Goal: Book appointment/travel/reservation

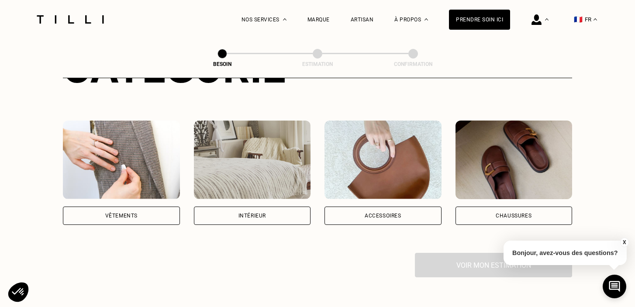
scroll to position [144, 0]
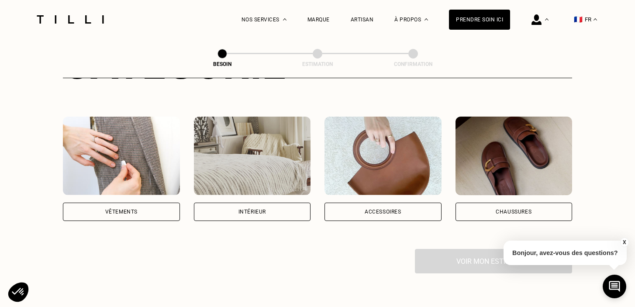
click at [146, 203] on div "Vêtements" at bounding box center [121, 212] width 117 height 18
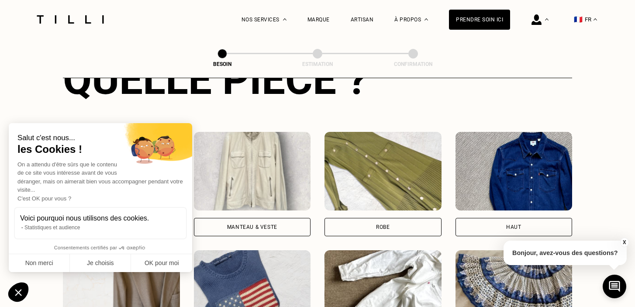
scroll to position [369, 0]
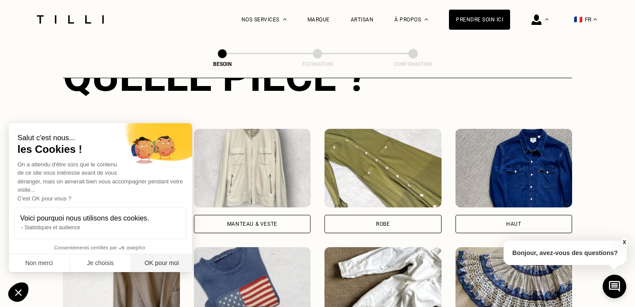
click at [162, 264] on button "OK pour moi" at bounding box center [161, 263] width 61 height 18
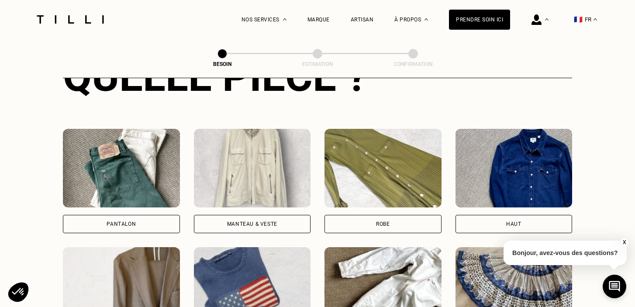
click at [142, 215] on div "Pantalon" at bounding box center [121, 224] width 117 height 18
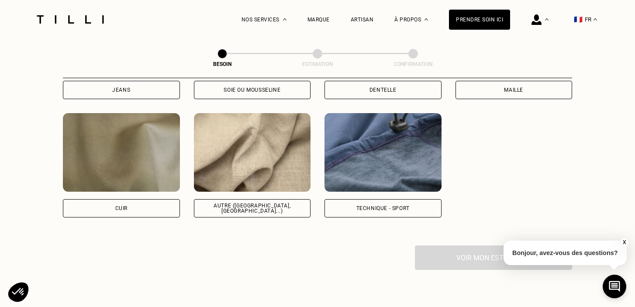
scroll to position [1037, 0]
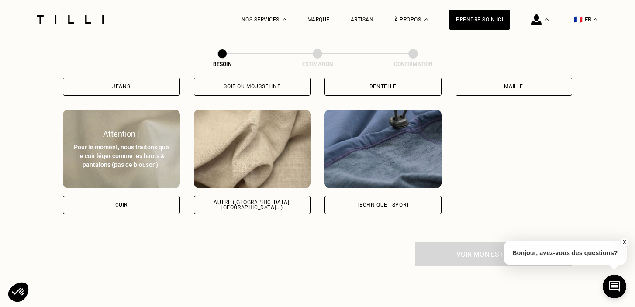
click at [148, 196] on div "Cuir" at bounding box center [121, 205] width 117 height 18
select select "FR"
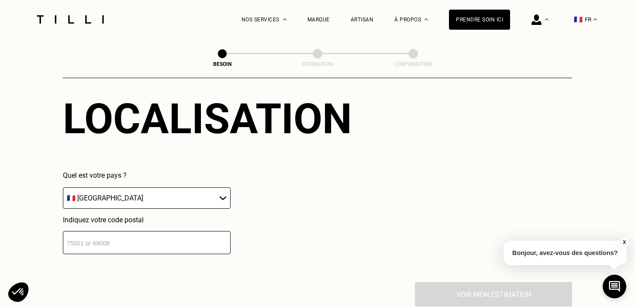
scroll to position [1230, 0]
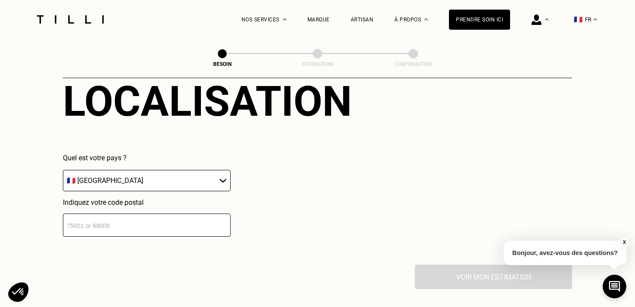
click at [166, 215] on input "number" at bounding box center [147, 225] width 168 height 23
type input "75006"
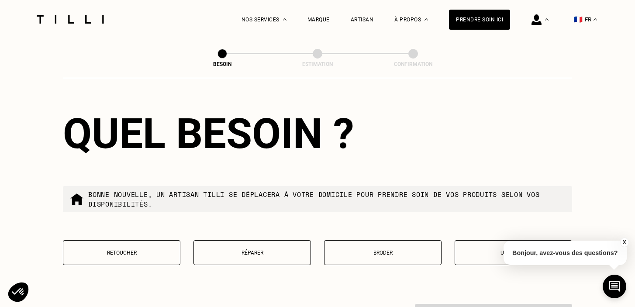
scroll to position [1418, 0]
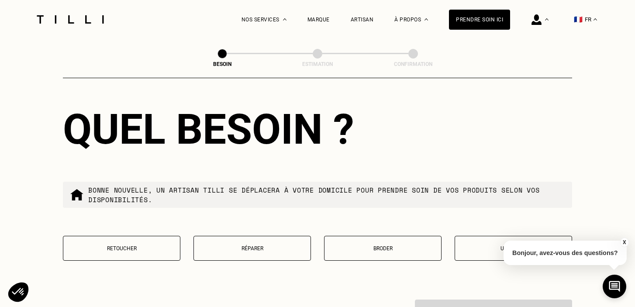
click at [164, 242] on button "Retoucher" at bounding box center [122, 248] width 118 height 25
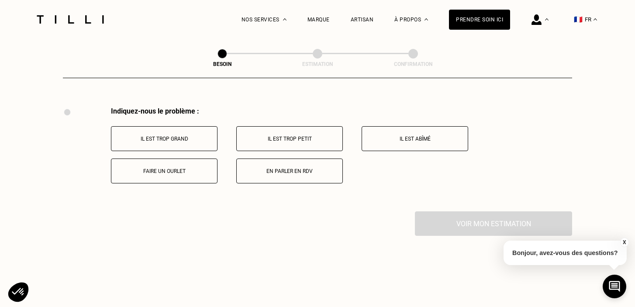
scroll to position [1611, 0]
click at [172, 168] on p "Faire un ourlet" at bounding box center [164, 171] width 97 height 6
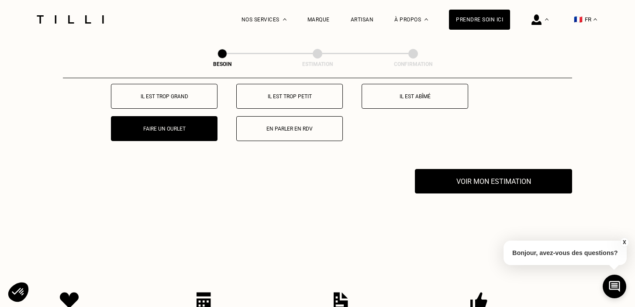
scroll to position [1598, 0]
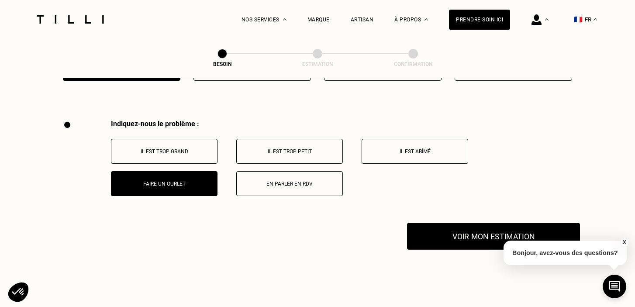
click at [456, 223] on button "Voir mon estimation" at bounding box center [493, 236] width 173 height 27
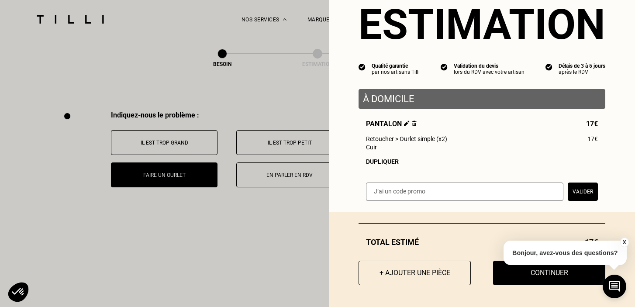
scroll to position [1611, 0]
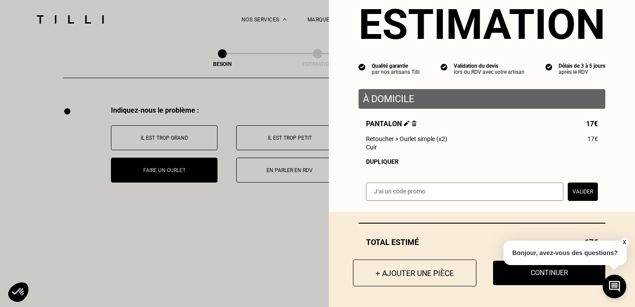
click at [427, 271] on button "+ Ajouter une pièce" at bounding box center [415, 272] width 124 height 27
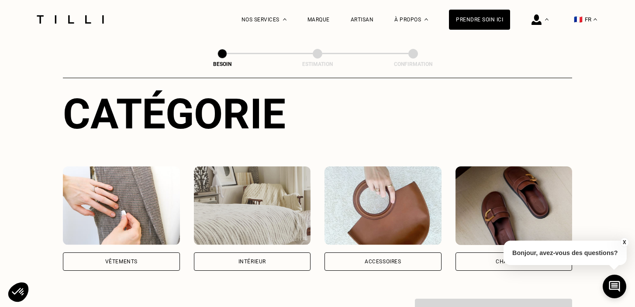
scroll to position [135, 0]
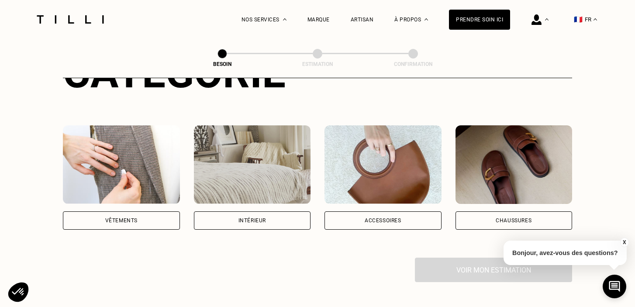
click at [131, 156] on img at bounding box center [121, 164] width 117 height 79
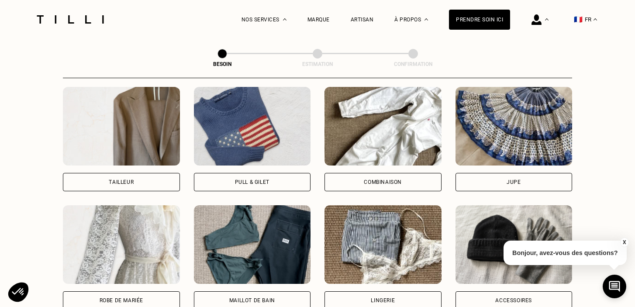
scroll to position [531, 0]
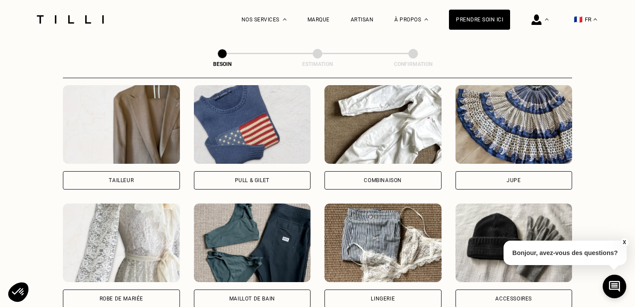
click at [467, 171] on div "Jupe" at bounding box center [514, 180] width 117 height 18
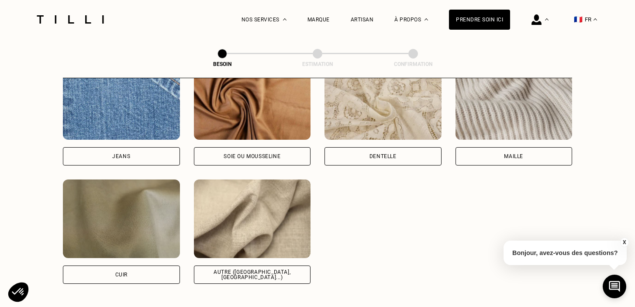
scroll to position [972, 0]
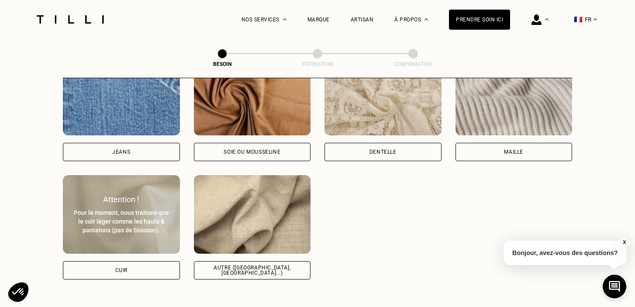
click at [142, 262] on div "Cuir" at bounding box center [121, 270] width 117 height 18
select select "FR"
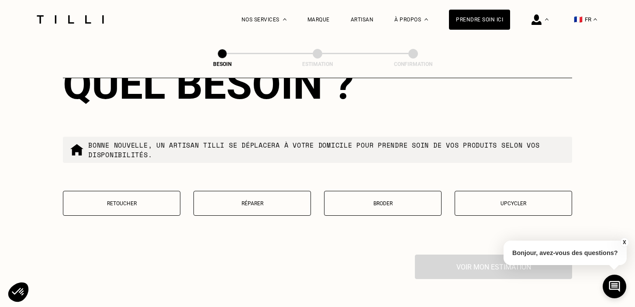
scroll to position [1474, 0]
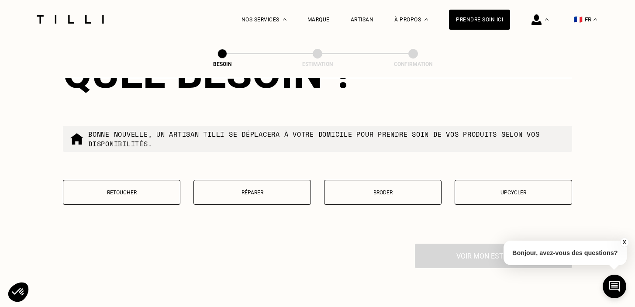
click at [142, 190] on p "Retoucher" at bounding box center [122, 193] width 108 height 6
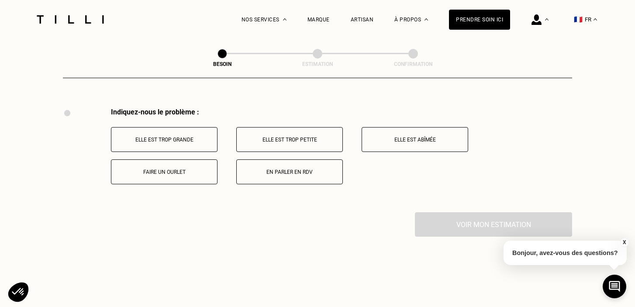
scroll to position [1611, 0]
click at [169, 168] on p "Faire un ourlet" at bounding box center [164, 171] width 97 height 6
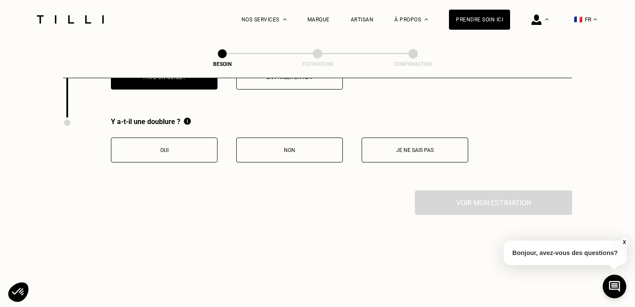
scroll to position [1715, 0]
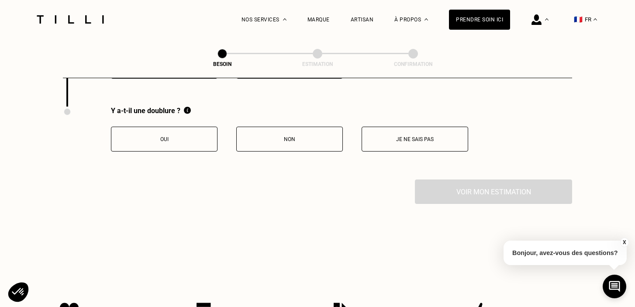
click at [290, 127] on button "Non" at bounding box center [289, 139] width 107 height 25
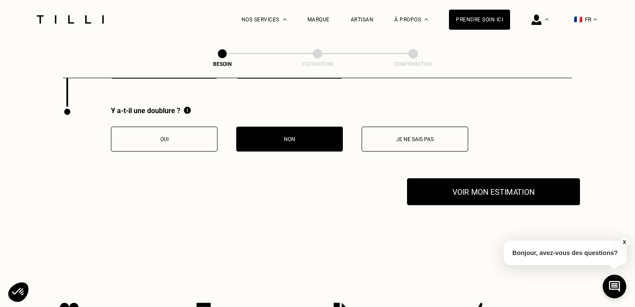
click at [459, 183] on button "Voir mon estimation" at bounding box center [493, 191] width 173 height 27
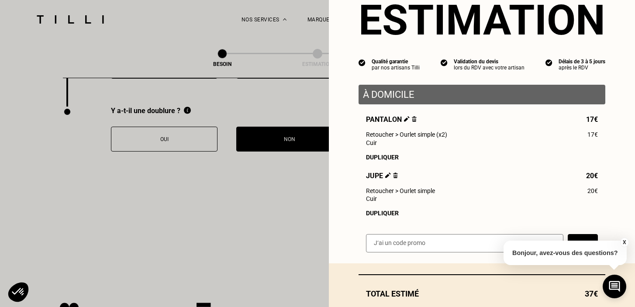
scroll to position [85, 0]
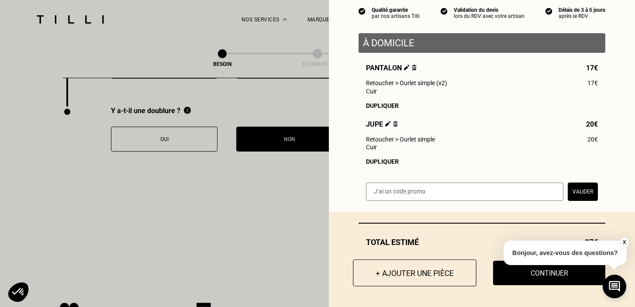
click at [410, 269] on button "+ Ajouter une pièce" at bounding box center [415, 272] width 124 height 27
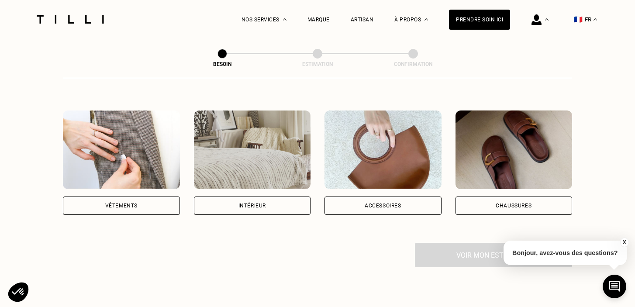
scroll to position [157, 0]
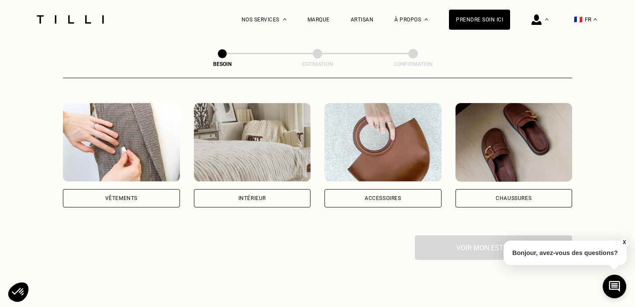
click at [129, 196] on div "Vêtements" at bounding box center [121, 198] width 32 height 5
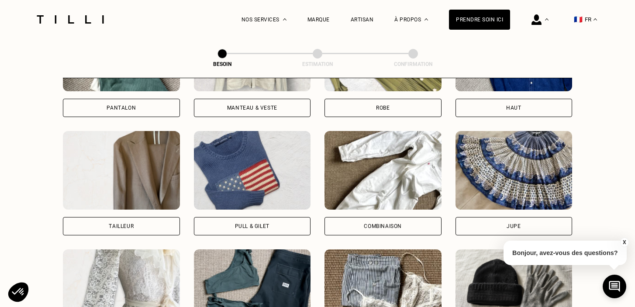
scroll to position [508, 0]
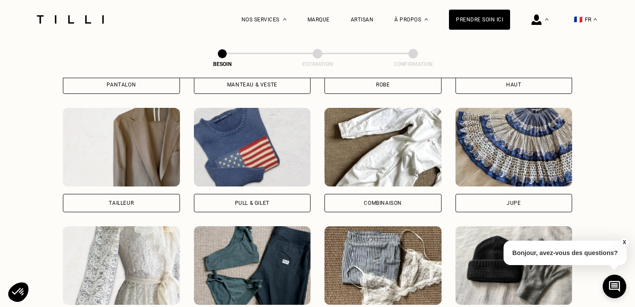
click at [498, 194] on div "Jupe" at bounding box center [514, 203] width 117 height 18
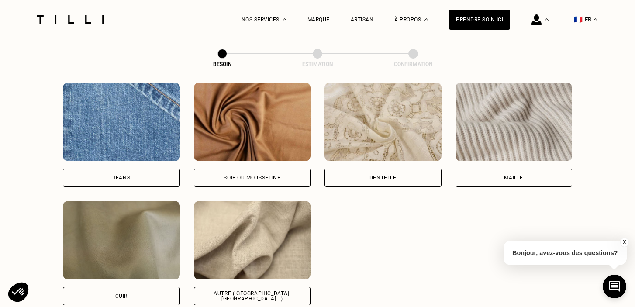
scroll to position [957, 0]
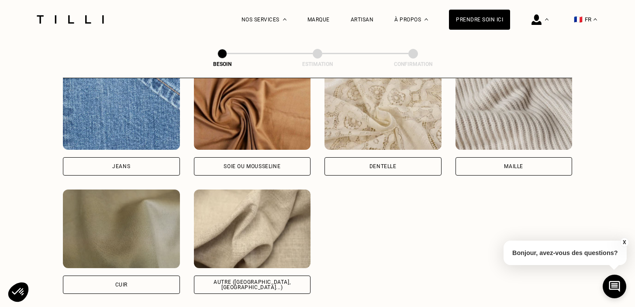
click at [260, 276] on div "Autre ([GEOGRAPHIC_DATA], [GEOGRAPHIC_DATA]...)" at bounding box center [252, 285] width 117 height 18
select select "FR"
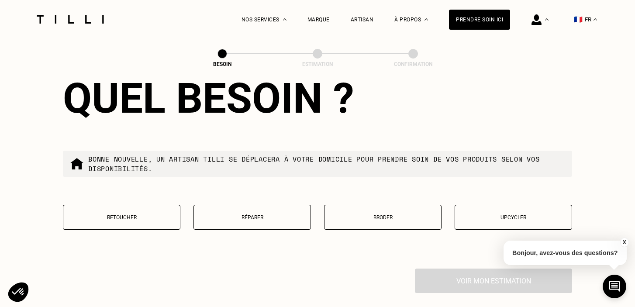
scroll to position [1453, 0]
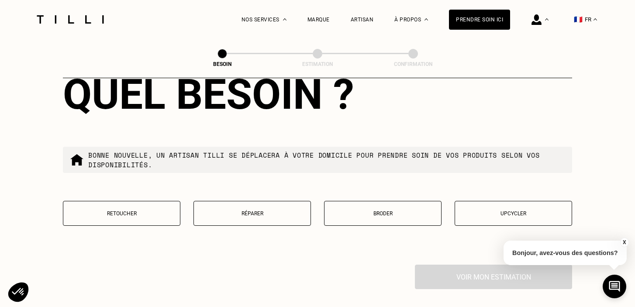
click at [139, 210] on button "Retoucher" at bounding box center [122, 213] width 118 height 25
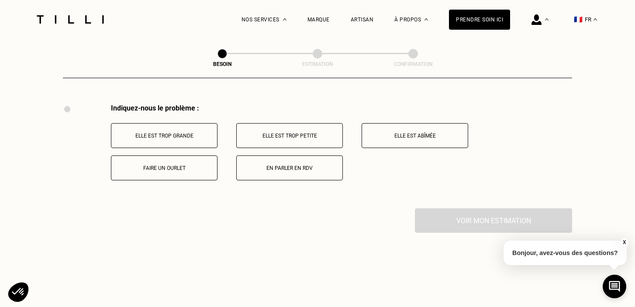
scroll to position [1618, 0]
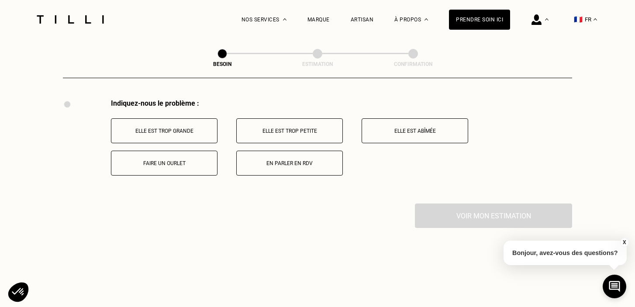
click at [161, 160] on p "Faire un ourlet" at bounding box center [164, 163] width 97 height 6
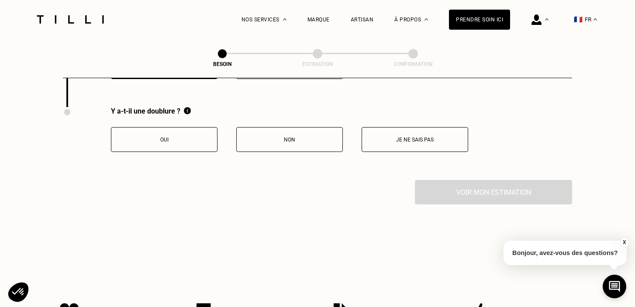
scroll to position [1715, 0]
click at [180, 136] on p "Oui" at bounding box center [164, 139] width 97 height 6
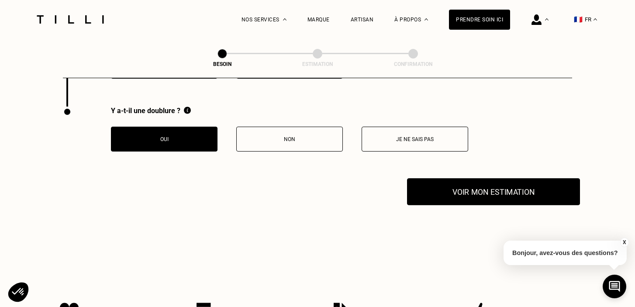
click at [458, 187] on button "Voir mon estimation" at bounding box center [493, 191] width 173 height 27
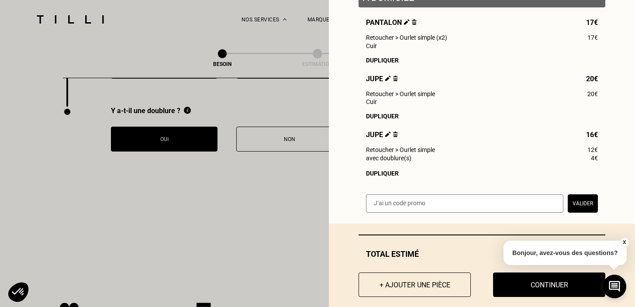
scroll to position [143, 0]
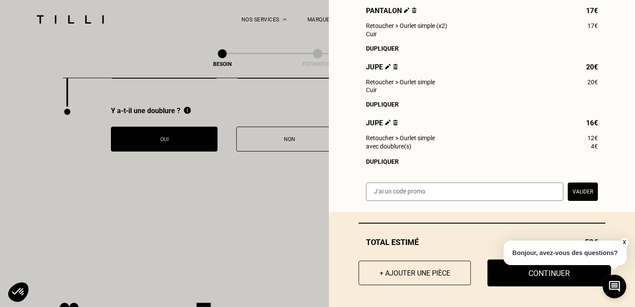
click at [533, 273] on button "Continuer" at bounding box center [550, 272] width 124 height 27
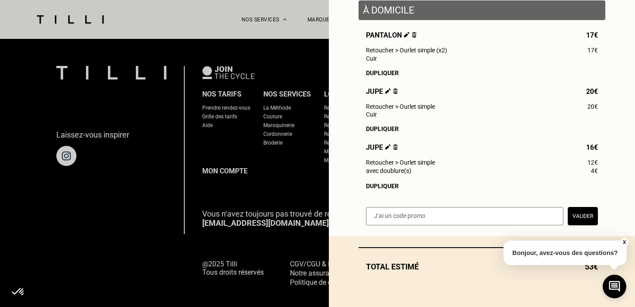
scroll to position [119, 0]
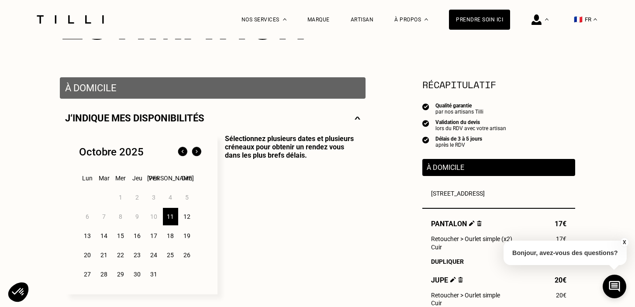
scroll to position [138, 0]
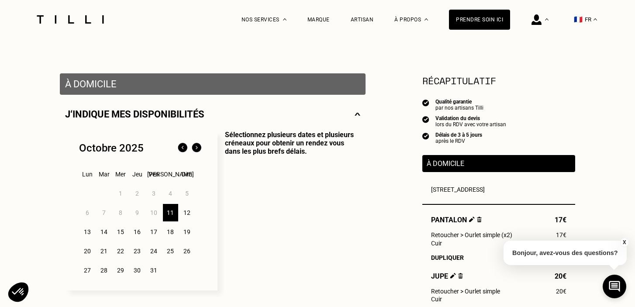
click at [85, 233] on div "13" at bounding box center [87, 231] width 15 height 17
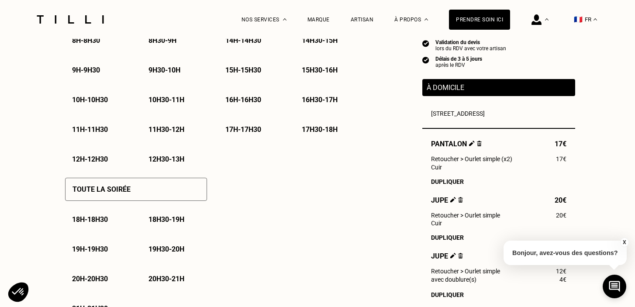
scroll to position [517, 0]
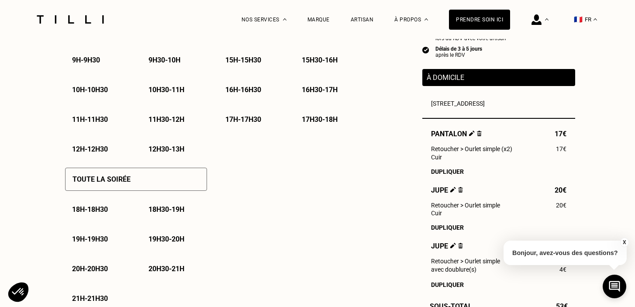
click at [108, 239] on p "19h - 19h30" at bounding box center [90, 239] width 36 height 8
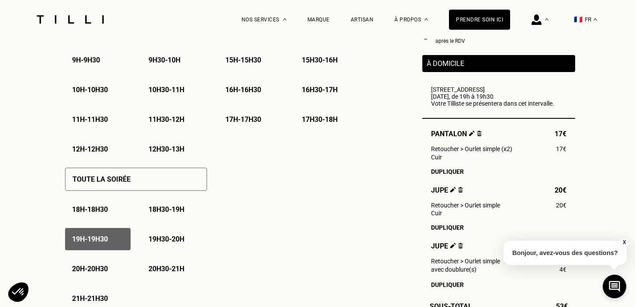
click at [157, 211] on p "18h30 - 19h" at bounding box center [167, 209] width 36 height 8
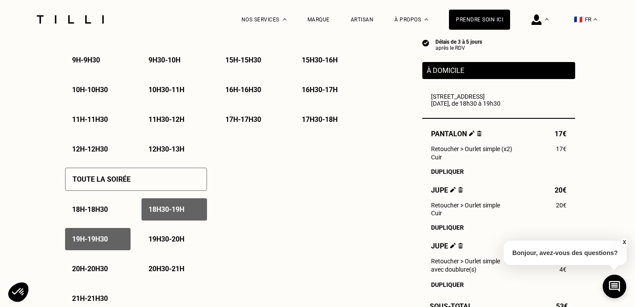
click at [157, 239] on p "19h30 - 20h" at bounding box center [167, 239] width 36 height 8
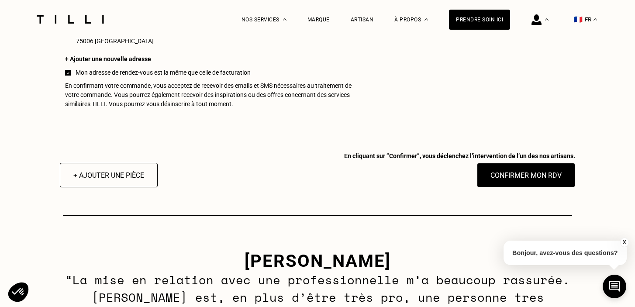
scroll to position [877, 0]
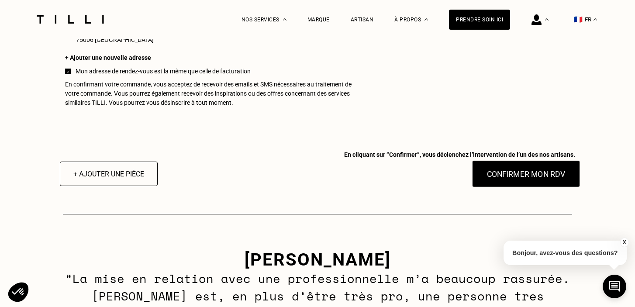
click at [502, 177] on button "Confirmer mon RDV" at bounding box center [526, 173] width 108 height 27
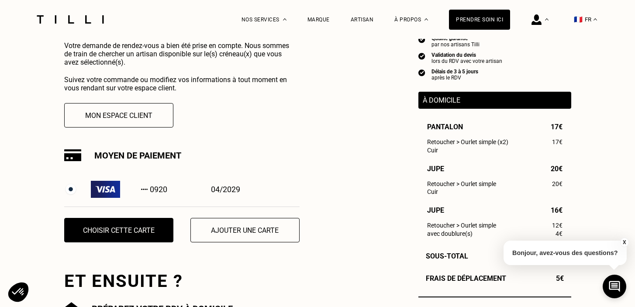
scroll to position [203, 0]
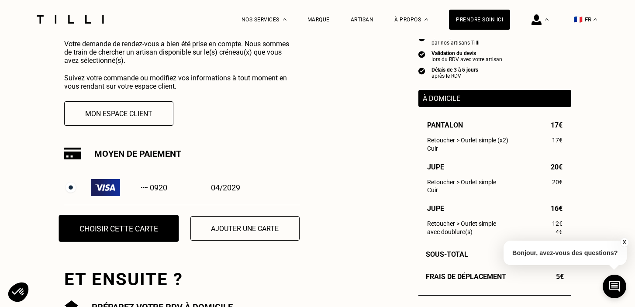
click at [142, 221] on button "Choisir cette carte" at bounding box center [119, 228] width 120 height 27
click at [134, 231] on button "Choisir cette carte" at bounding box center [119, 228] width 120 height 27
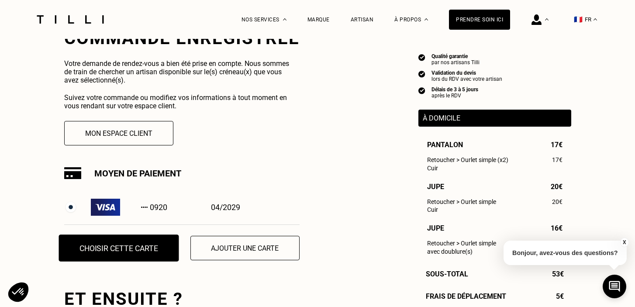
scroll to position [180, 0]
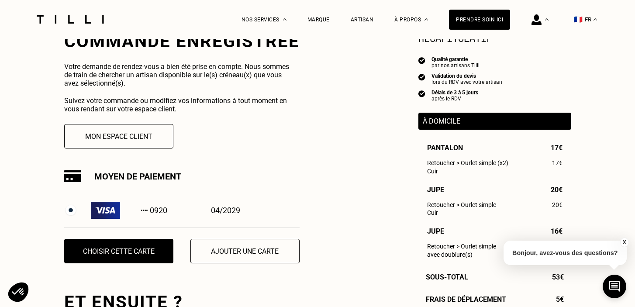
click at [72, 212] on img at bounding box center [70, 210] width 13 height 13
click at [107, 214] on img at bounding box center [105, 210] width 29 height 17
click at [104, 249] on button "Choisir cette carte" at bounding box center [119, 251] width 120 height 27
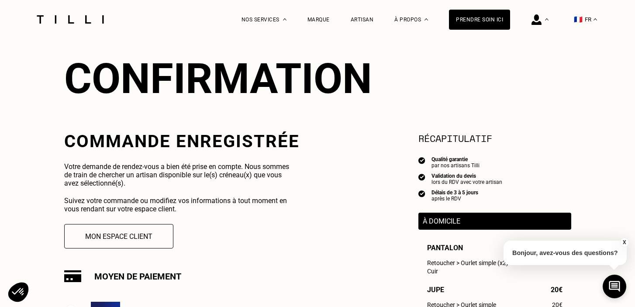
scroll to position [81, 0]
